Goal: Communication & Community: Answer question/provide support

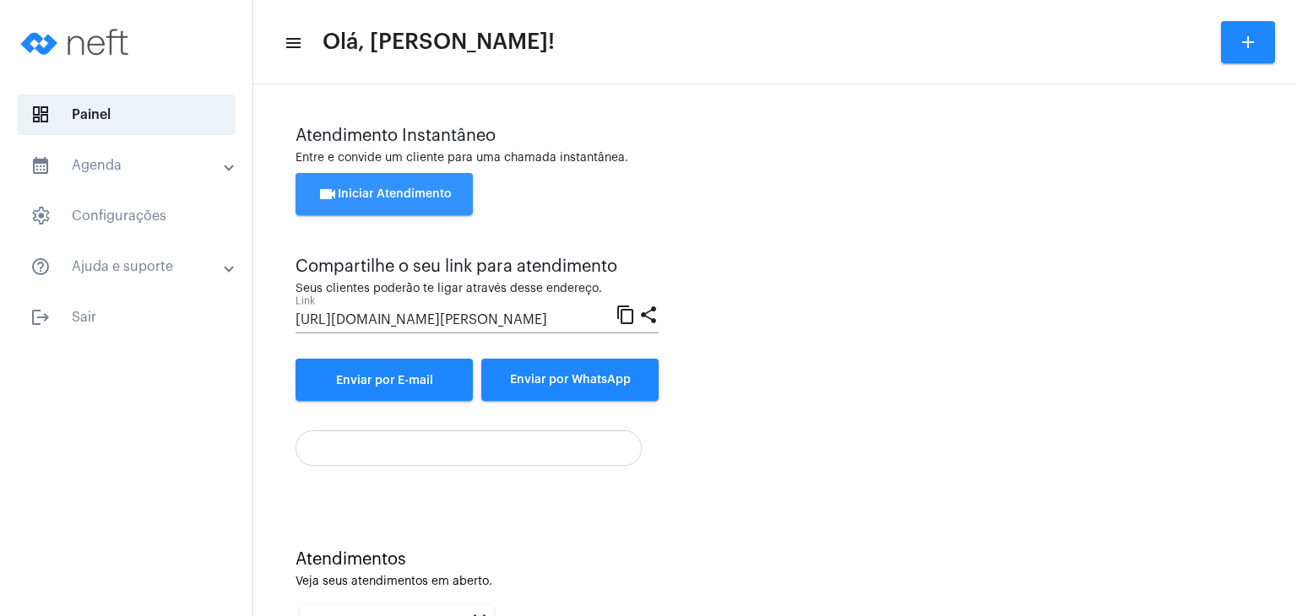
click at [440, 198] on span "videocam Iniciar Atendimento" at bounding box center [384, 194] width 134 height 12
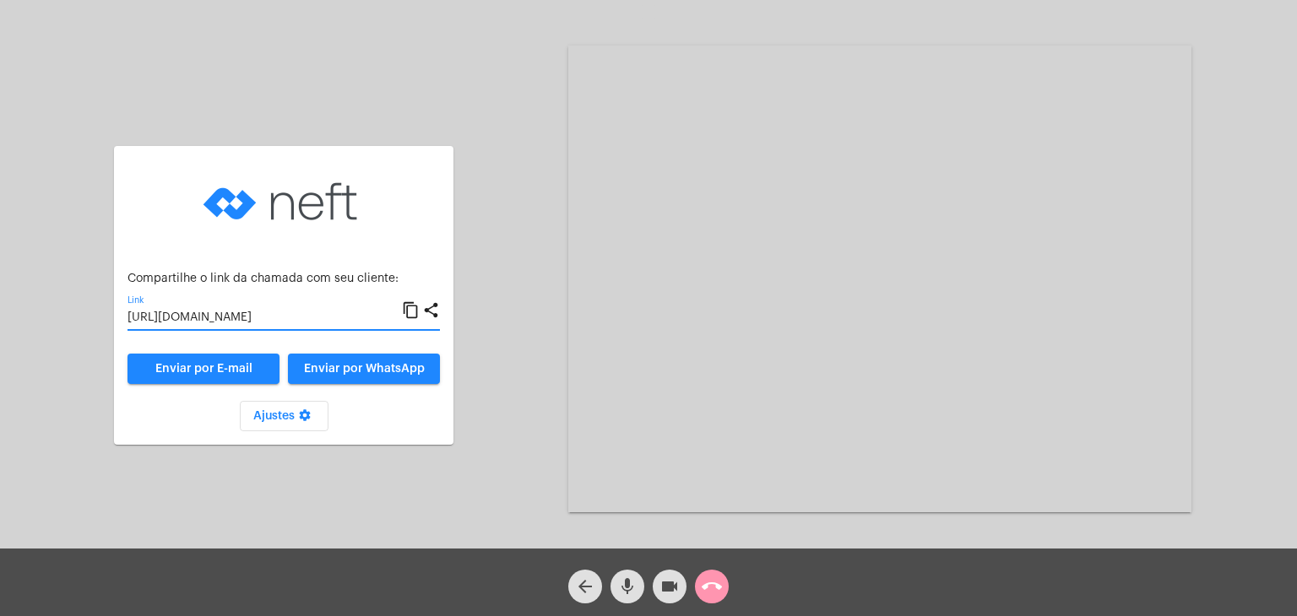
click at [230, 312] on input "[URL][DOMAIN_NAME]" at bounding box center [264, 319] width 274 height 14
click at [233, 322] on input "[URL][DOMAIN_NAME]" at bounding box center [264, 319] width 274 height 14
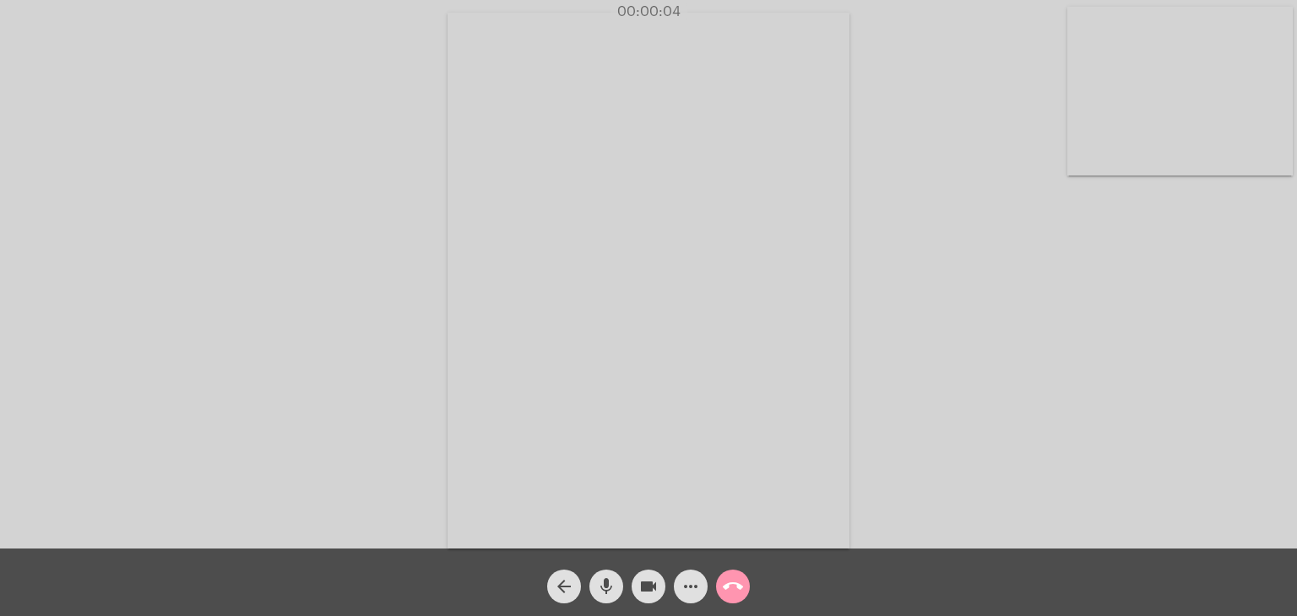
click at [1218, 131] on video at bounding box center [1179, 91] width 225 height 169
click at [790, 244] on video at bounding box center [821, 279] width 714 height 536
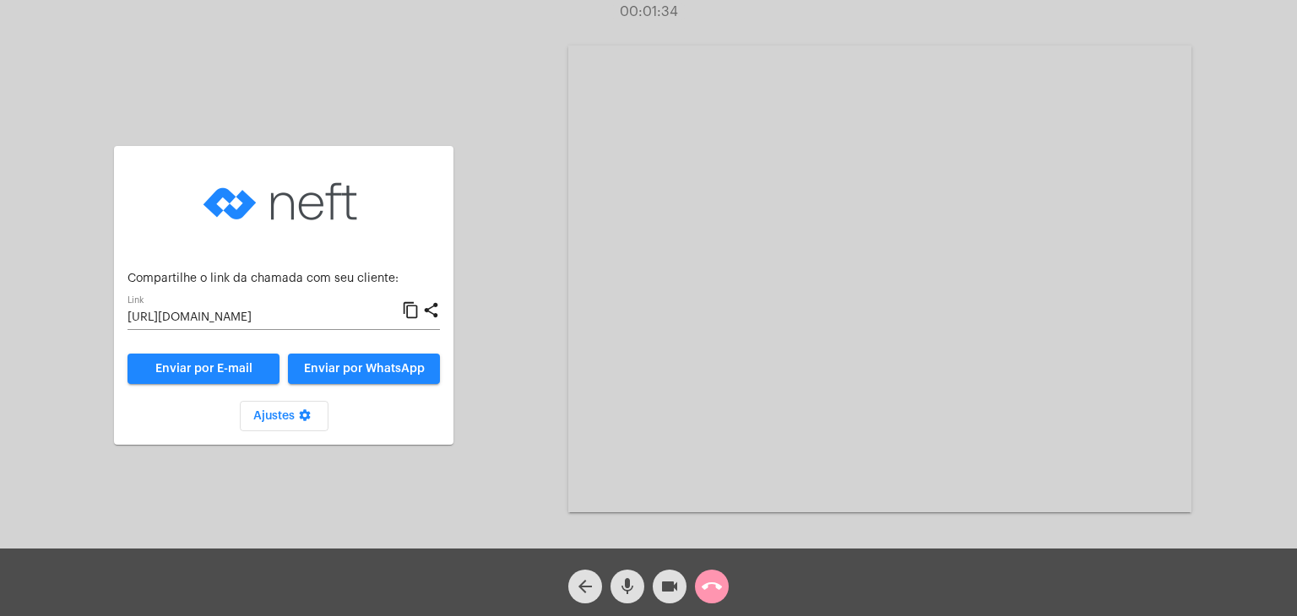
click at [734, 590] on div "arrow_back mic videocam call_end" at bounding box center [648, 583] width 1297 height 68
click at [724, 590] on button "call_end" at bounding box center [712, 587] width 34 height 34
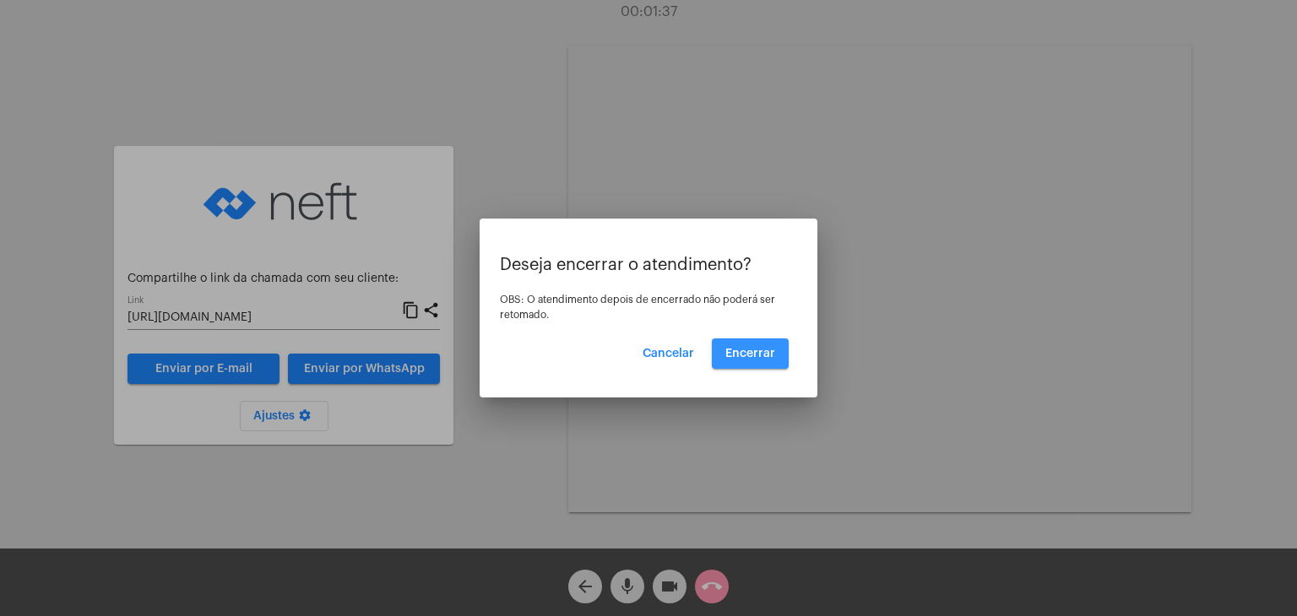
click at [750, 361] on button "Encerrar" at bounding box center [750, 354] width 77 height 30
